Goal: Navigation & Orientation: Find specific page/section

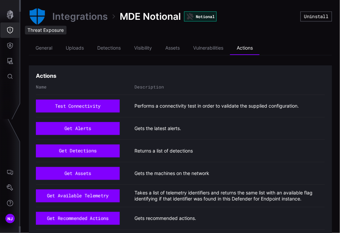
drag, startPoint x: 0, startPoint y: 0, endPoint x: 9, endPoint y: 37, distance: 37.6
click at [9, 37] on button "Threat Exposure" at bounding box center [9, 29] width 19 height 15
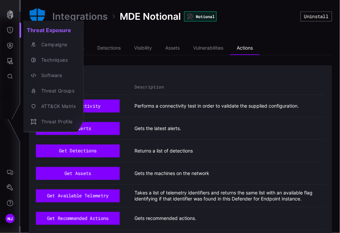
click at [9, 48] on div at bounding box center [170, 116] width 340 height 233
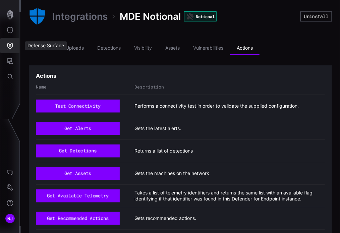
click at [9, 48] on icon "Defense Surface" at bounding box center [10, 45] width 7 height 7
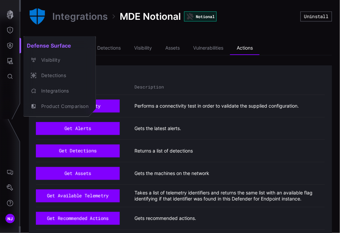
click at [12, 60] on div at bounding box center [170, 116] width 340 height 233
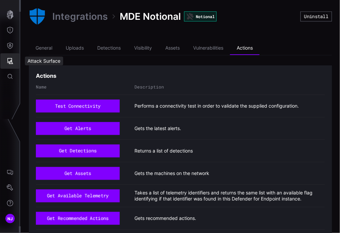
click at [9, 62] on icon "Attack Surface" at bounding box center [10, 61] width 6 height 6
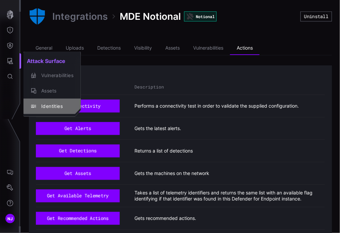
click at [52, 106] on div "Identities" at bounding box center [55, 106] width 35 height 8
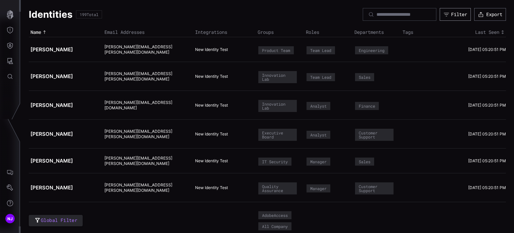
click at [339, 19] on button "Filter" at bounding box center [455, 14] width 31 height 13
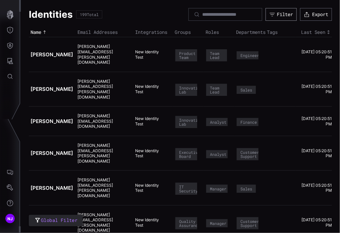
click at [271, 19] on button "Filter" at bounding box center [280, 14] width 31 height 13
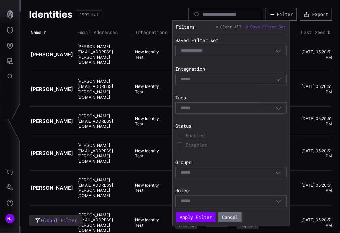
scroll to position [36, 0]
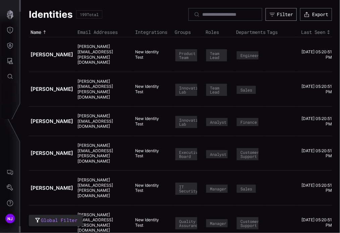
click at [277, 17] on div "Filter" at bounding box center [285, 14] width 16 height 6
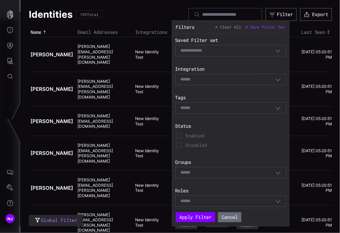
scroll to position [36, 0]
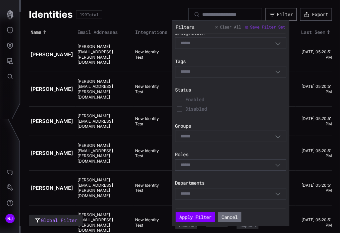
click at [277, 14] on div "Filter" at bounding box center [285, 14] width 16 height 6
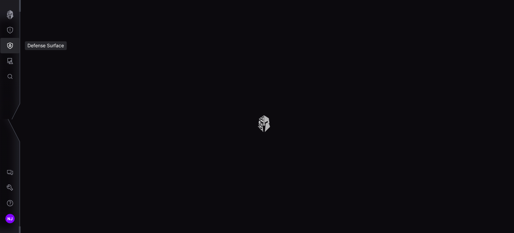
click at [12, 46] on icon "Defense Surface" at bounding box center [10, 45] width 7 height 7
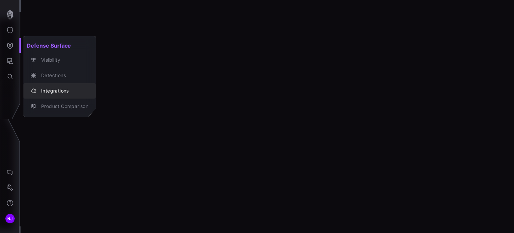
click at [49, 93] on div "Integrations" at bounding box center [63, 91] width 51 height 8
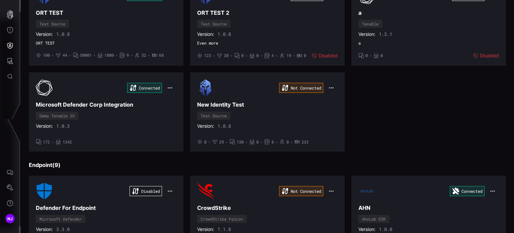
scroll to position [411, 0]
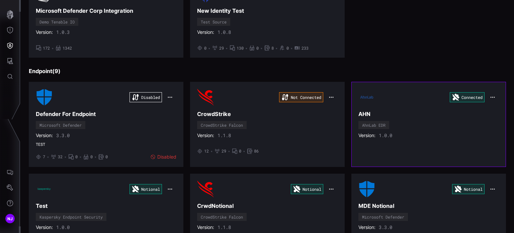
click at [490, 95] on icon "button" at bounding box center [492, 96] width 5 height 5
click at [435, 134] on div "Version: 1.0.0" at bounding box center [429, 135] width 141 height 6
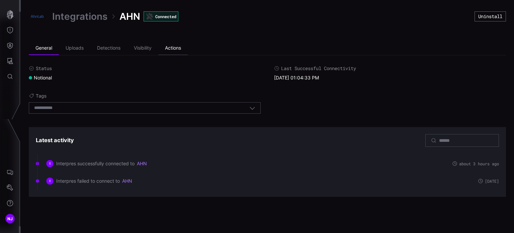
click at [173, 49] on li "Actions" at bounding box center [172, 48] width 29 height 13
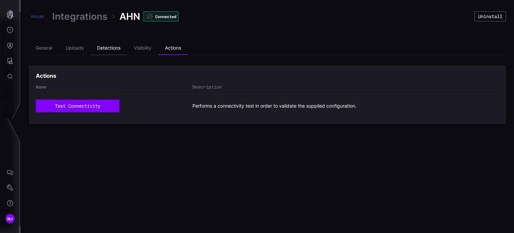
click at [107, 49] on li "Detections" at bounding box center [108, 48] width 37 height 13
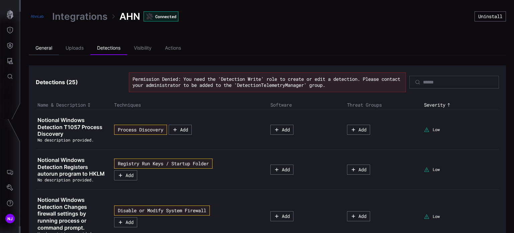
click at [42, 47] on li "General" at bounding box center [44, 48] width 30 height 13
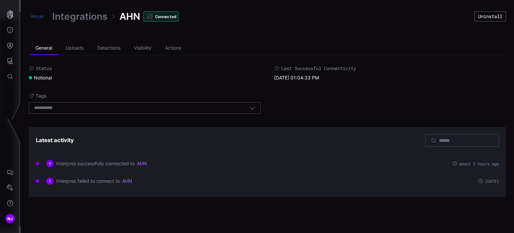
click at [36, 17] on img at bounding box center [37, 16] width 17 height 17
click at [79, 18] on link "Integrations" at bounding box center [79, 16] width 55 height 12
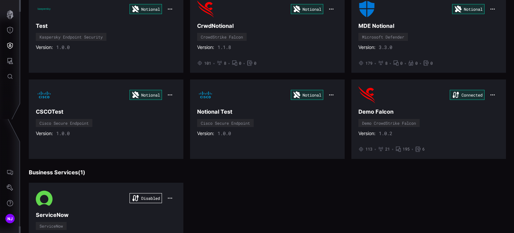
scroll to position [591, 0]
